Goal: Transaction & Acquisition: Book appointment/travel/reservation

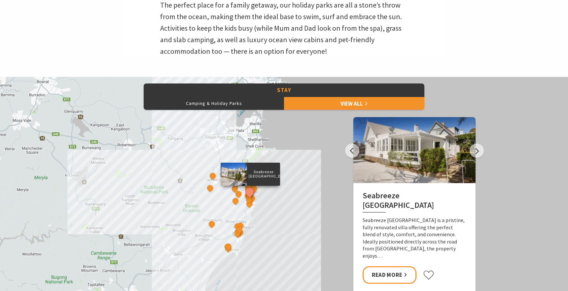
scroll to position [237, 0]
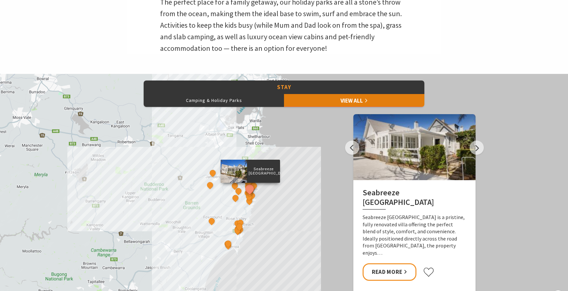
click at [343, 106] on link "View All" at bounding box center [354, 100] width 140 height 13
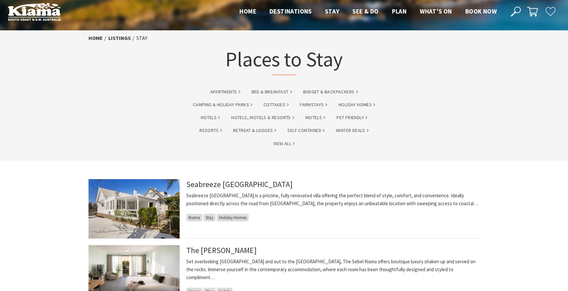
scroll to position [11, 0]
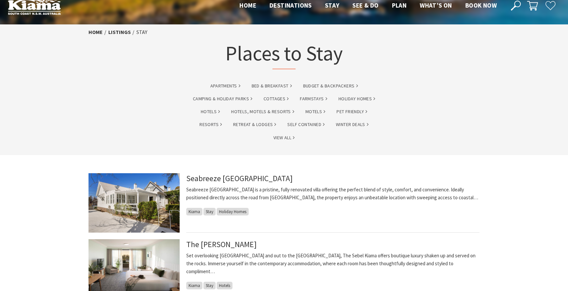
click at [480, 11] on nav "Close Nav Home Destinations Towns & Villages Kiama Gerringong Gerroa Jamberoo M…" at bounding box center [368, 5] width 270 height 11
click at [480, 6] on span "Book now" at bounding box center [480, 5] width 31 height 8
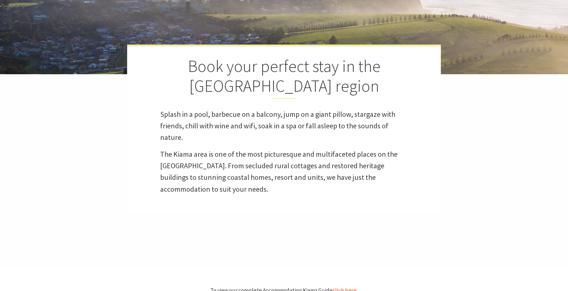
scroll to position [211, 0]
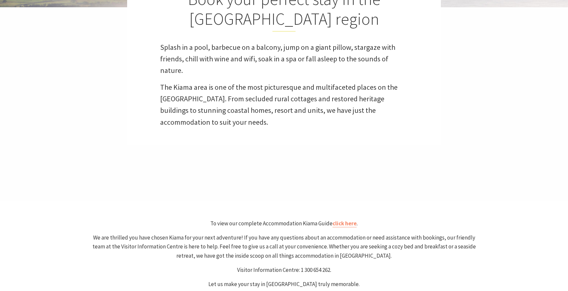
select select "3"
select select "2"
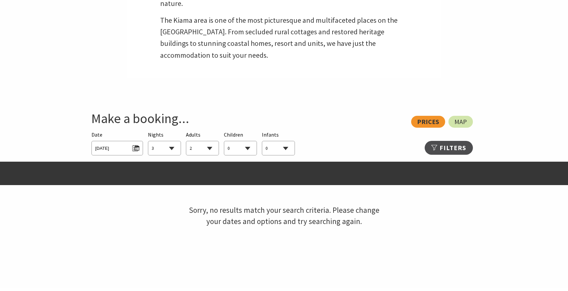
scroll to position [292, 0]
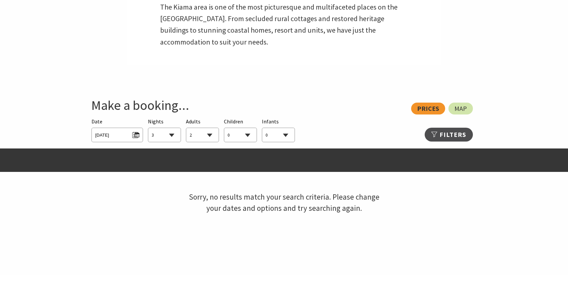
click at [171, 129] on select "1 2 3 4 5 6 7 8 9 10 11 12 13 14 15 16 17 18 19 20 21 22 23 24 25 26 27 28 29 30" at bounding box center [164, 135] width 32 height 15
select select "1"
click at [148, 128] on select "1 2 3 4 5 6 7 8 9 10 11 12 13 14 15 16 17 18 19 20 21 22 23 24 25 26 27 28 29 30" at bounding box center [164, 135] width 32 height 15
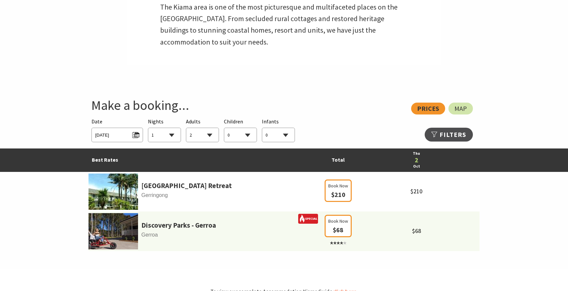
click at [204, 133] on select "0 1 2 3 4 5 6 7 8 9 10 11 12 13 14 15 16 17 18 19 20 21 22 23 24 25 26 27 28 29…" at bounding box center [202, 135] width 32 height 15
click at [186, 128] on select "0 1 2 3 4 5 6 7 8 9 10 11 12 13 14 15 16 17 18 19 20 21 22 23 24 25 26 27 28 29…" at bounding box center [202, 135] width 32 height 15
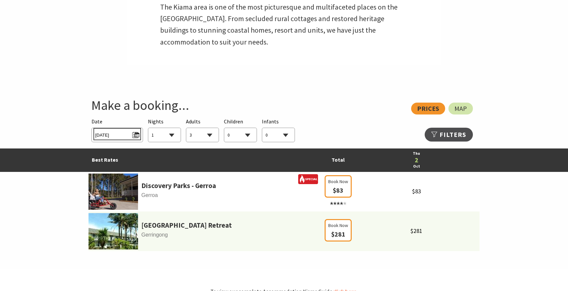
click at [122, 132] on span "Thu 02/10/2025" at bounding box center [117, 134] width 44 height 9
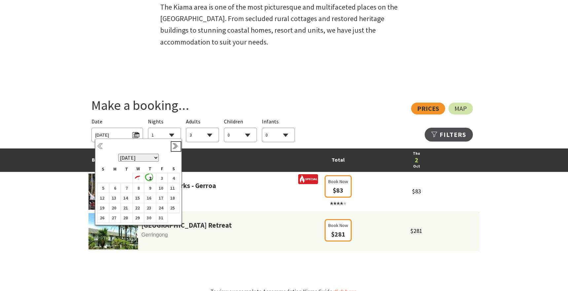
click at [174, 144] on link "Next" at bounding box center [175, 146] width 7 height 7
click at [169, 203] on b "22" at bounding box center [172, 203] width 9 height 9
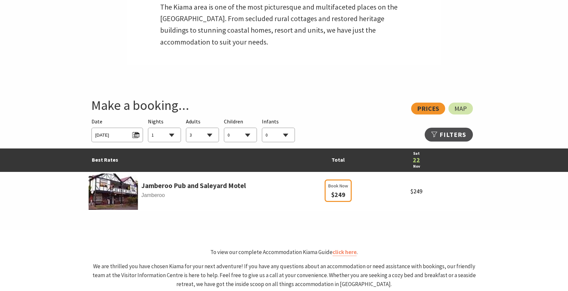
click at [203, 137] on select "0 1 2 3 4 5 6 7 8 9 10 11 12 13 14 15 16 17 18 19 20 21 22 23 24 25 26 27 28 29…" at bounding box center [202, 135] width 32 height 15
click at [186, 128] on select "0 1 2 3 4 5 6 7 8 9 10 11 12 13 14 15 16 17 18 19 20 21 22 23 24 25 26 27 28 29…" at bounding box center [202, 135] width 32 height 15
click at [201, 134] on select "0 1 2 3 4 5 6 7 8 9 10 11 12 13 14 15 16 17 18 19 20 21 22 23 24 25 26 27 28 29…" at bounding box center [202, 135] width 32 height 15
click at [186, 128] on select "0 1 2 3 4 5 6 7 8 9 10 11 12 13 14 15 16 17 18 19 20 21 22 23 24 25 26 27 28 29…" at bounding box center [202, 135] width 32 height 15
click at [203, 133] on select "0 1 2 3 4 5 6 7 8 9 10 11 12 13 14 15 16 17 18 19 20 21 22 23 24 25 26 27 28 29…" at bounding box center [202, 135] width 32 height 15
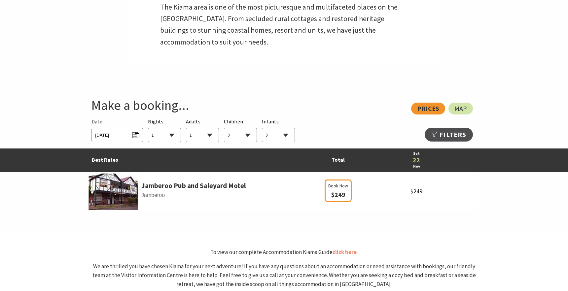
select select "2"
click at [186, 128] on select "0 1 2 3 4 5 6 7 8 9 10 11 12 13 14 15 16 17 18 19 20 21 22 23 24 25 26 27 28 29…" at bounding box center [202, 135] width 32 height 15
click at [123, 140] on span "Sat 22/11/2025" at bounding box center [116, 135] width 51 height 15
click at [123, 135] on span "Sat 22/11/2025" at bounding box center [117, 134] width 44 height 9
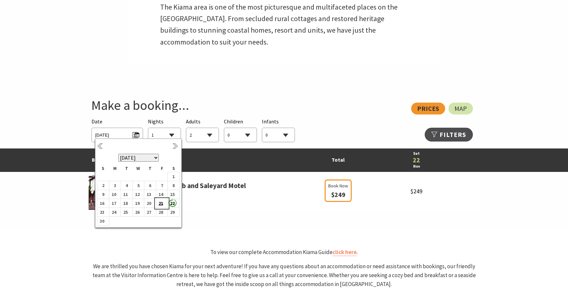
click at [160, 204] on b "21" at bounding box center [160, 203] width 9 height 9
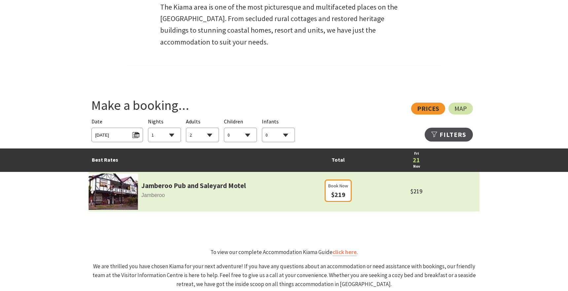
click at [167, 179] on td "Jamberoo Pub and Saleyard Motel Jamberoo" at bounding box center [205, 192] width 234 height 40
click at [169, 184] on link "Jamberoo Pub and Saleyard Motel" at bounding box center [193, 185] width 105 height 11
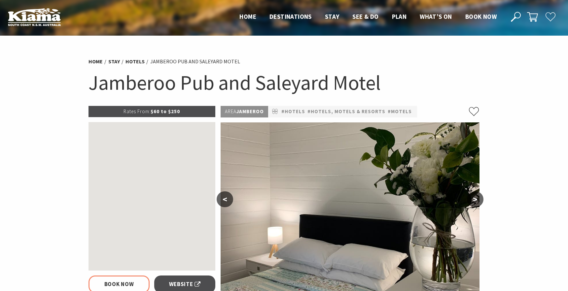
select select "2"
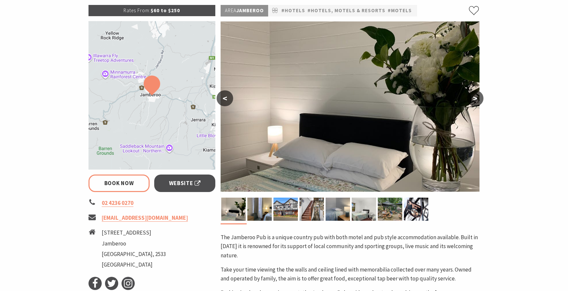
scroll to position [116, 0]
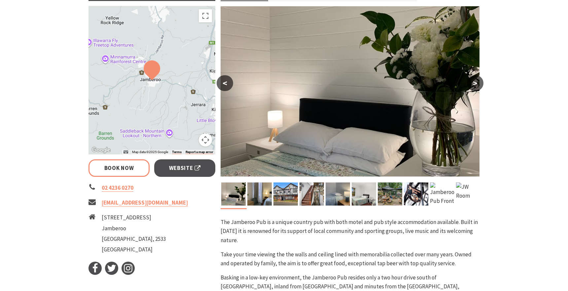
click at [477, 82] on button ">" at bounding box center [475, 83] width 17 height 16
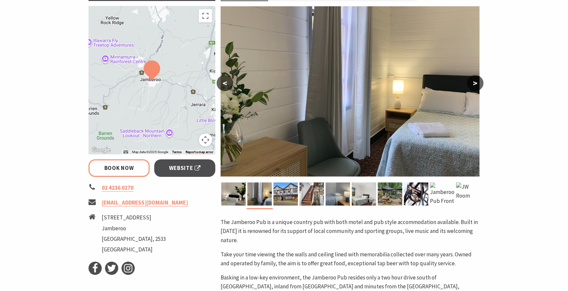
click at [477, 82] on button ">" at bounding box center [475, 83] width 17 height 16
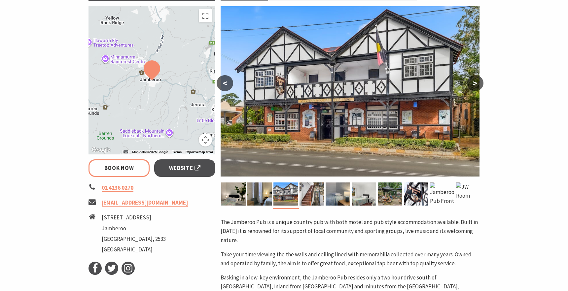
click at [477, 82] on button ">" at bounding box center [475, 83] width 17 height 16
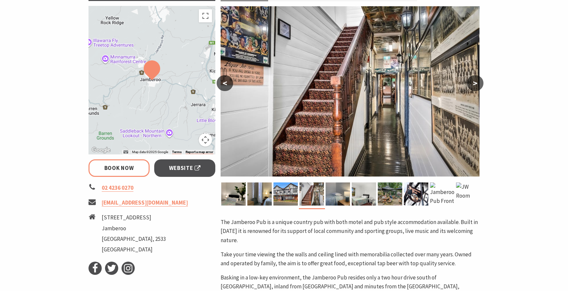
click at [478, 82] on button ">" at bounding box center [475, 83] width 17 height 16
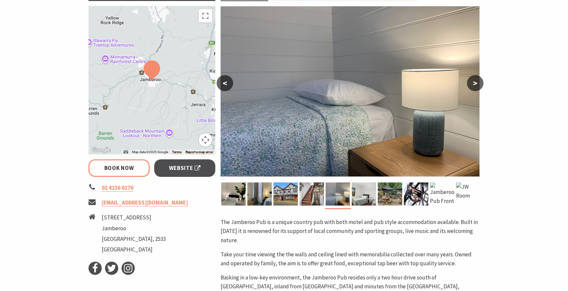
click at [478, 82] on button ">" at bounding box center [475, 83] width 17 height 16
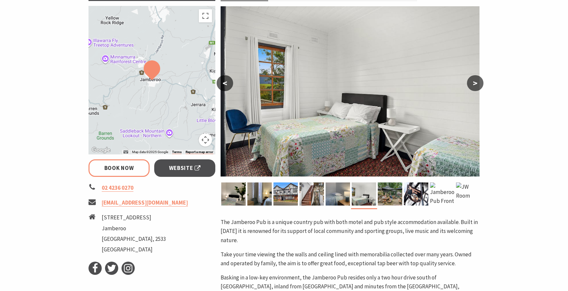
click at [478, 82] on button ">" at bounding box center [475, 83] width 17 height 16
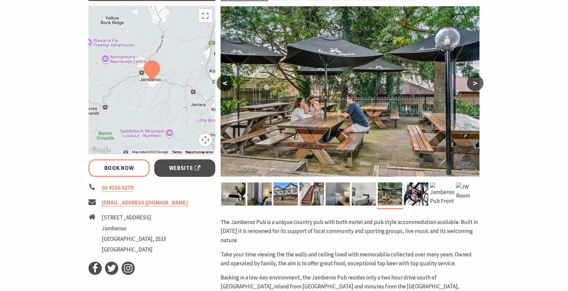
click at [478, 83] on button ">" at bounding box center [475, 83] width 17 height 16
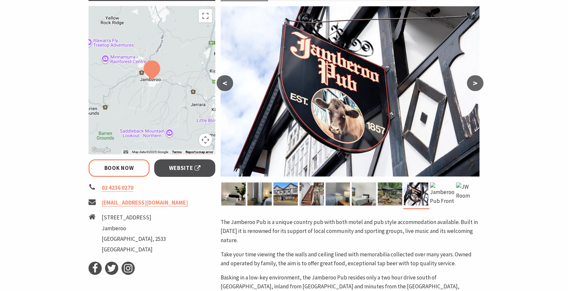
scroll to position [0, 0]
